Goal: Entertainment & Leisure: Consume media (video, audio)

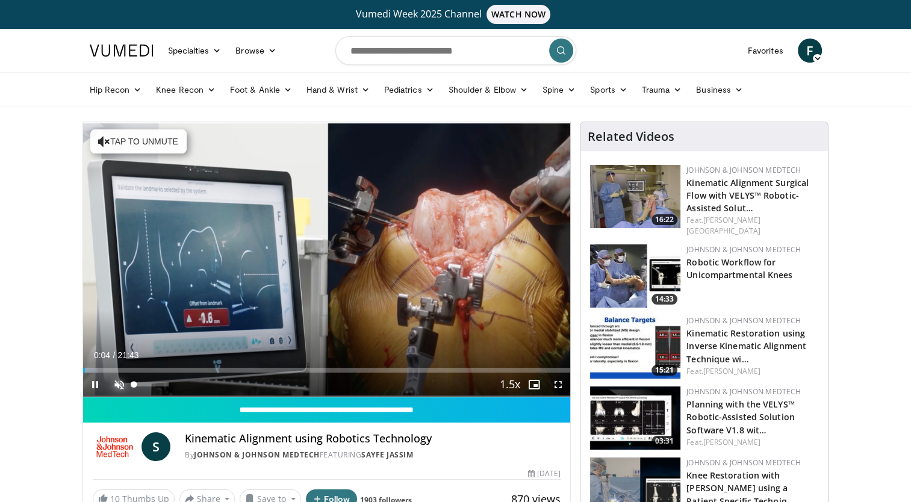
click at [111, 384] on span "Video Player" at bounding box center [119, 385] width 24 height 24
click at [151, 382] on div "49%" at bounding box center [151, 384] width 34 height 4
click at [530, 385] on span "Video Player" at bounding box center [534, 385] width 24 height 24
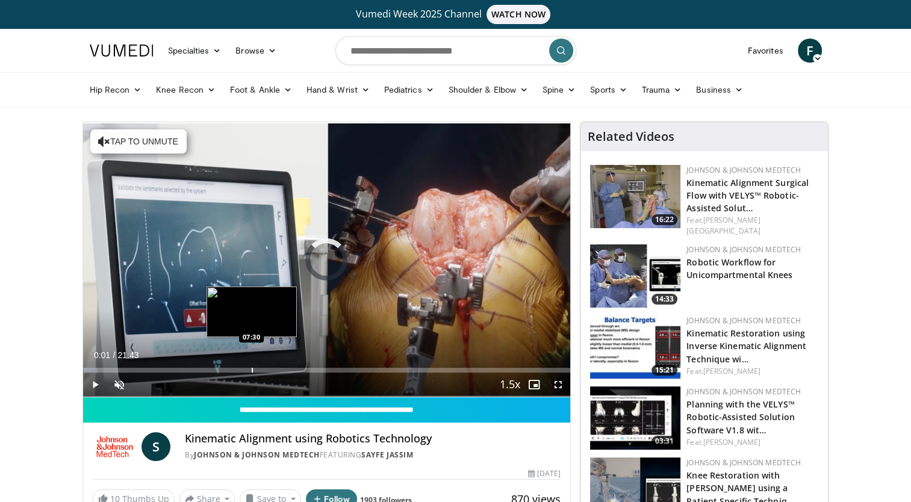
click at [251, 366] on div "Loaded : 3.04% 00:01 07:30" at bounding box center [327, 366] width 488 height 11
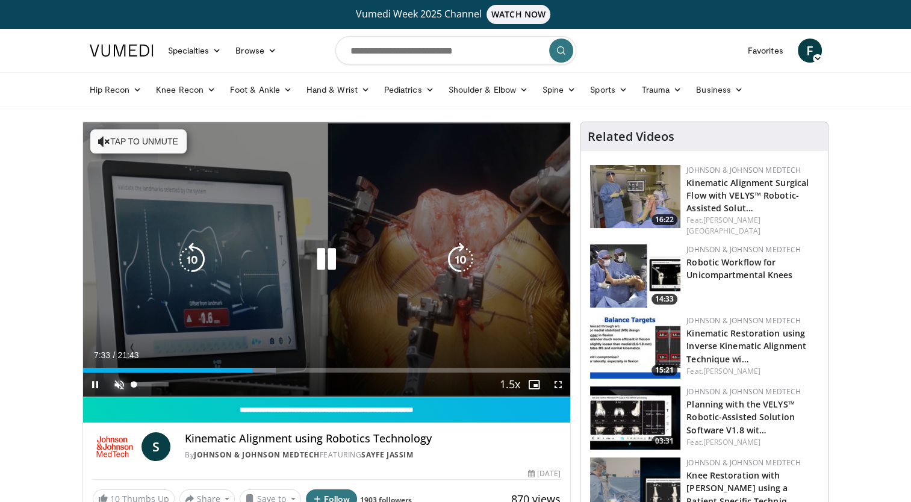
click at [118, 379] on span "Video Player" at bounding box center [119, 385] width 24 height 24
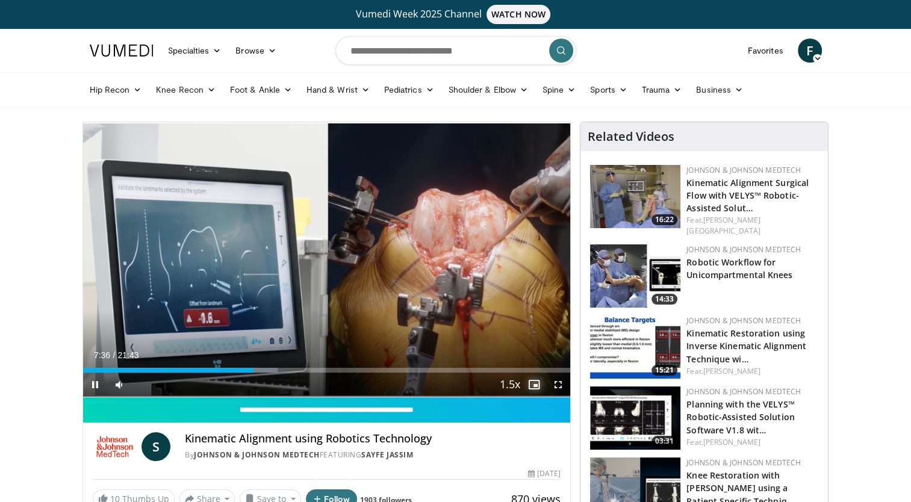
click at [531, 387] on span "Video Player" at bounding box center [534, 385] width 24 height 24
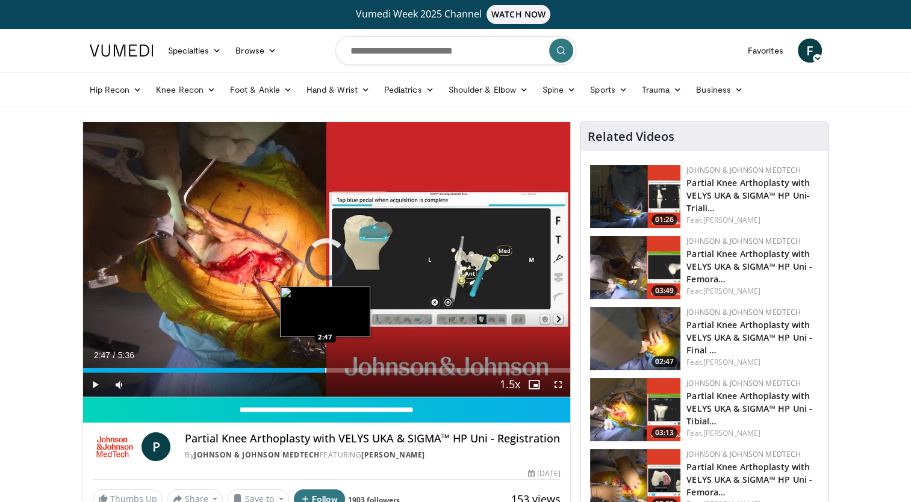
click at [325, 365] on div "Loaded : 0.00% 0:13 2:47" at bounding box center [327, 366] width 488 height 11
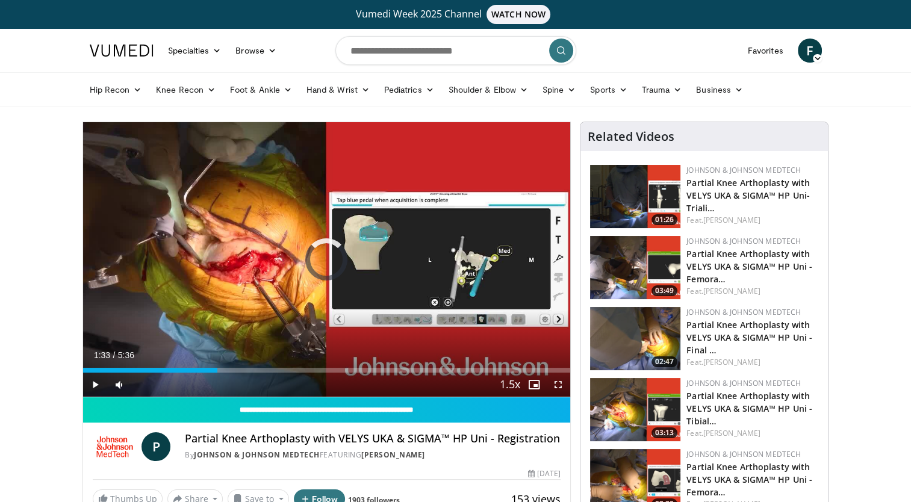
drag, startPoint x: 217, startPoint y: 365, endPoint x: 115, endPoint y: 354, distance: 102.3
click at [115, 373] on div "Current Time 1:33 / Duration 5:36 Play Skip Backward Skip Forward Mute Loaded :…" at bounding box center [327, 385] width 488 height 24
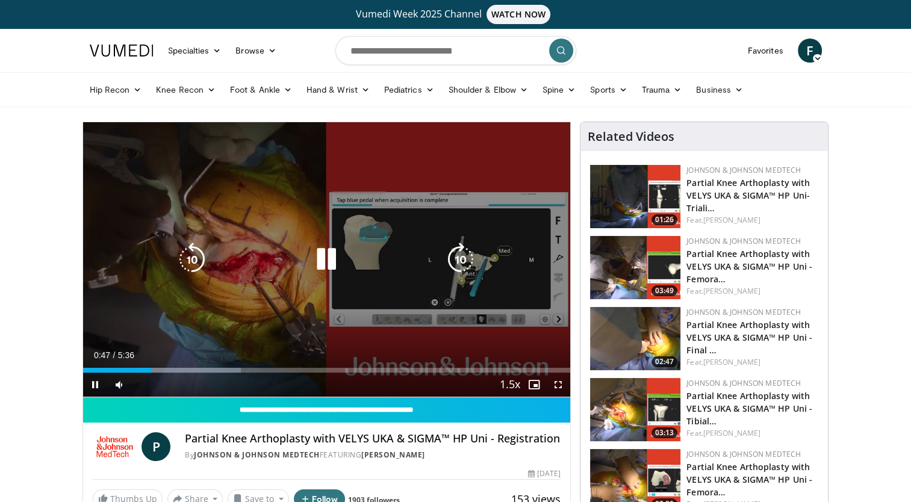
click at [332, 257] on icon "Video Player" at bounding box center [327, 260] width 34 height 34
